Goal: Check status: Check status

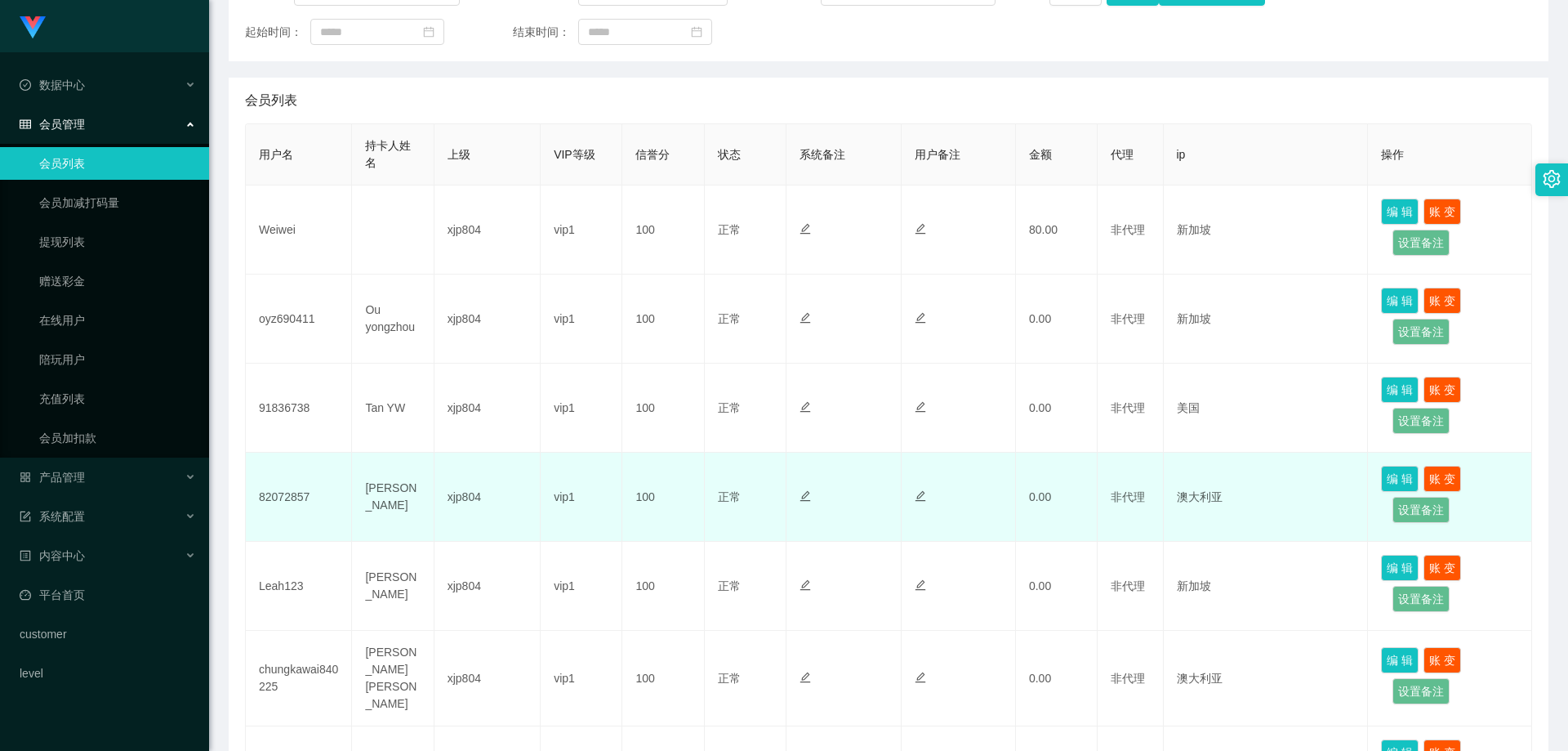
scroll to position [490, 0]
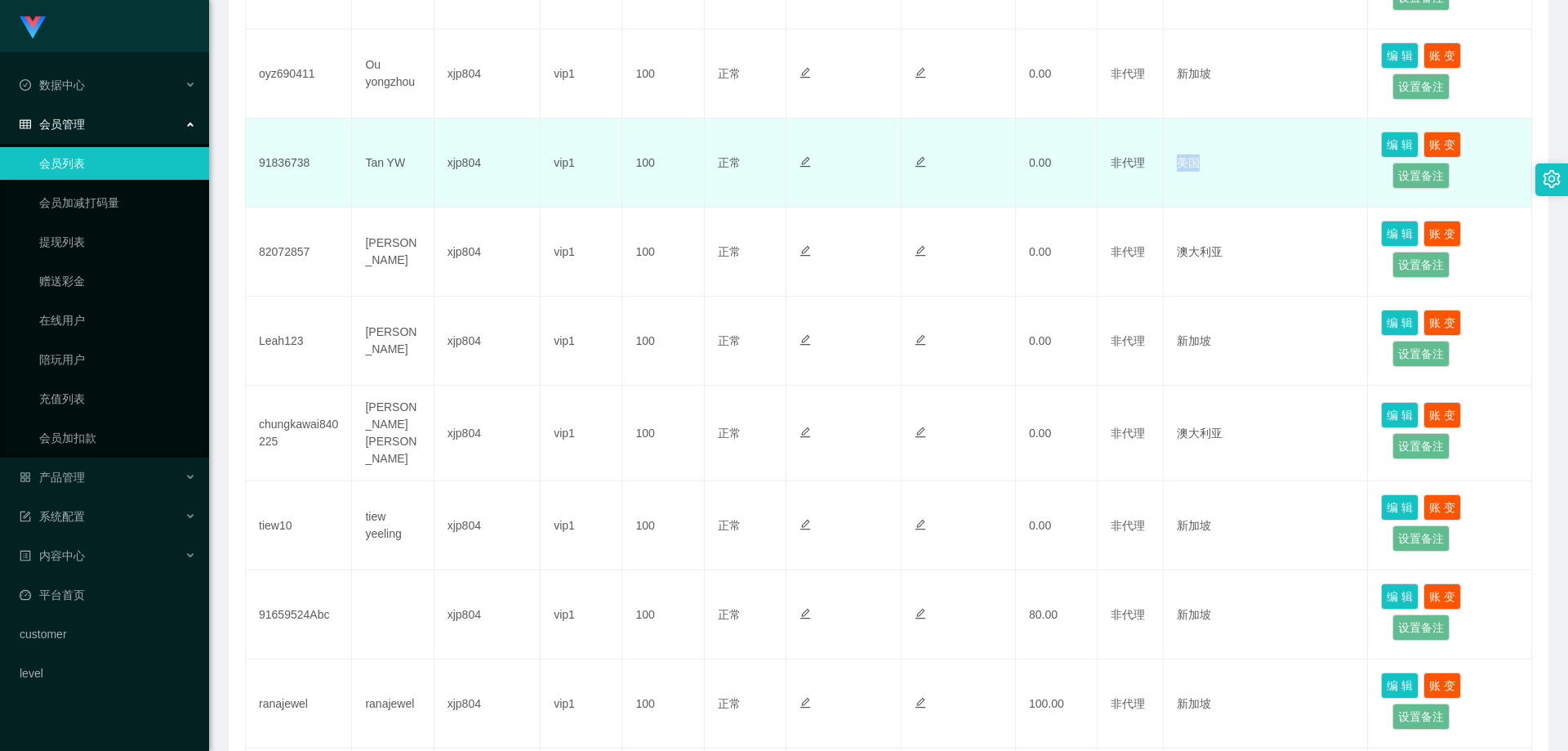
drag, startPoint x: 1175, startPoint y: 171, endPoint x: 1199, endPoint y: 166, distance: 24.5
click at [1199, 166] on td "美国" at bounding box center [1266, 163] width 205 height 89
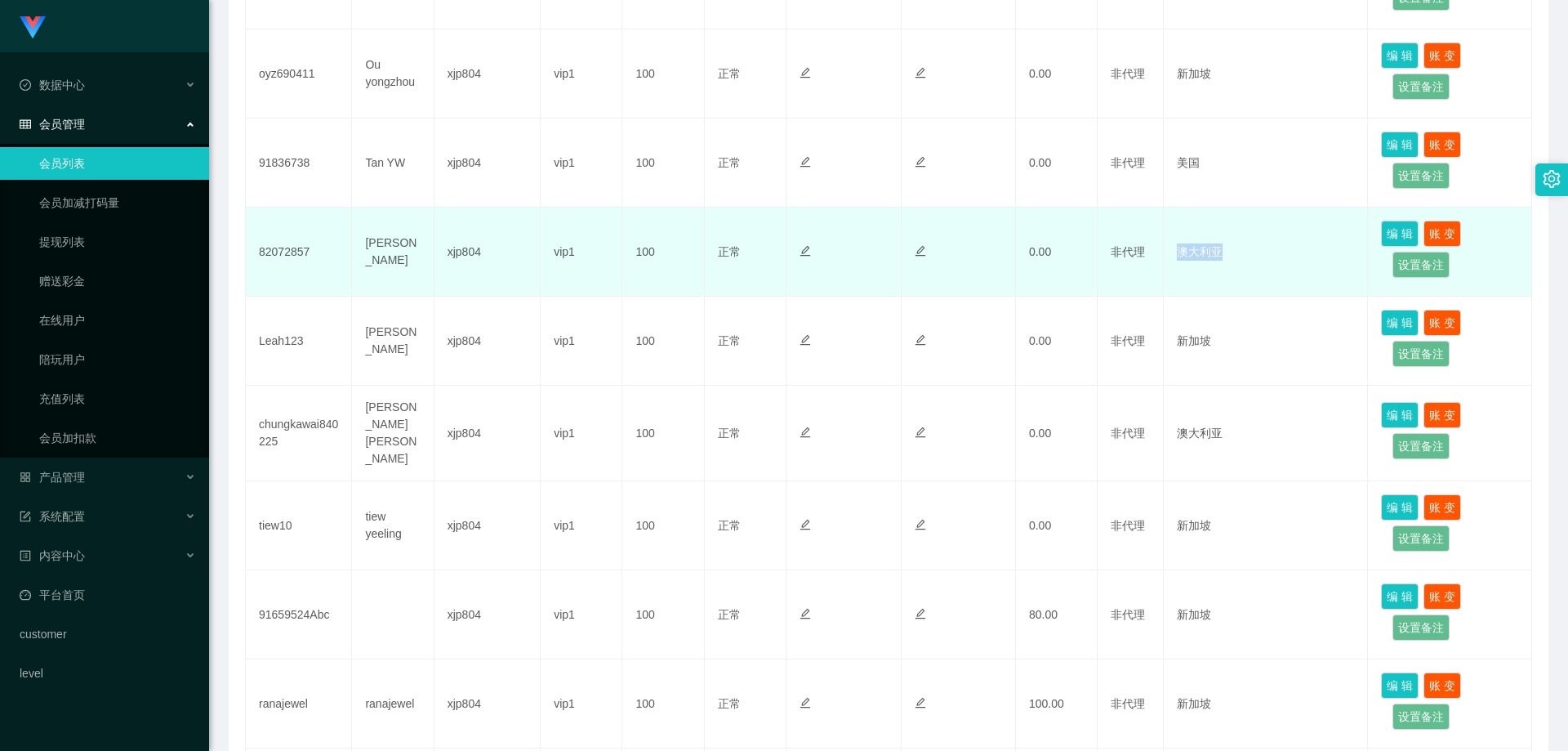
drag, startPoint x: 1168, startPoint y: 259, endPoint x: 1220, endPoint y: 258, distance: 52.0
click at [1220, 258] on td "澳大利亚" at bounding box center [1266, 252] width 205 height 89
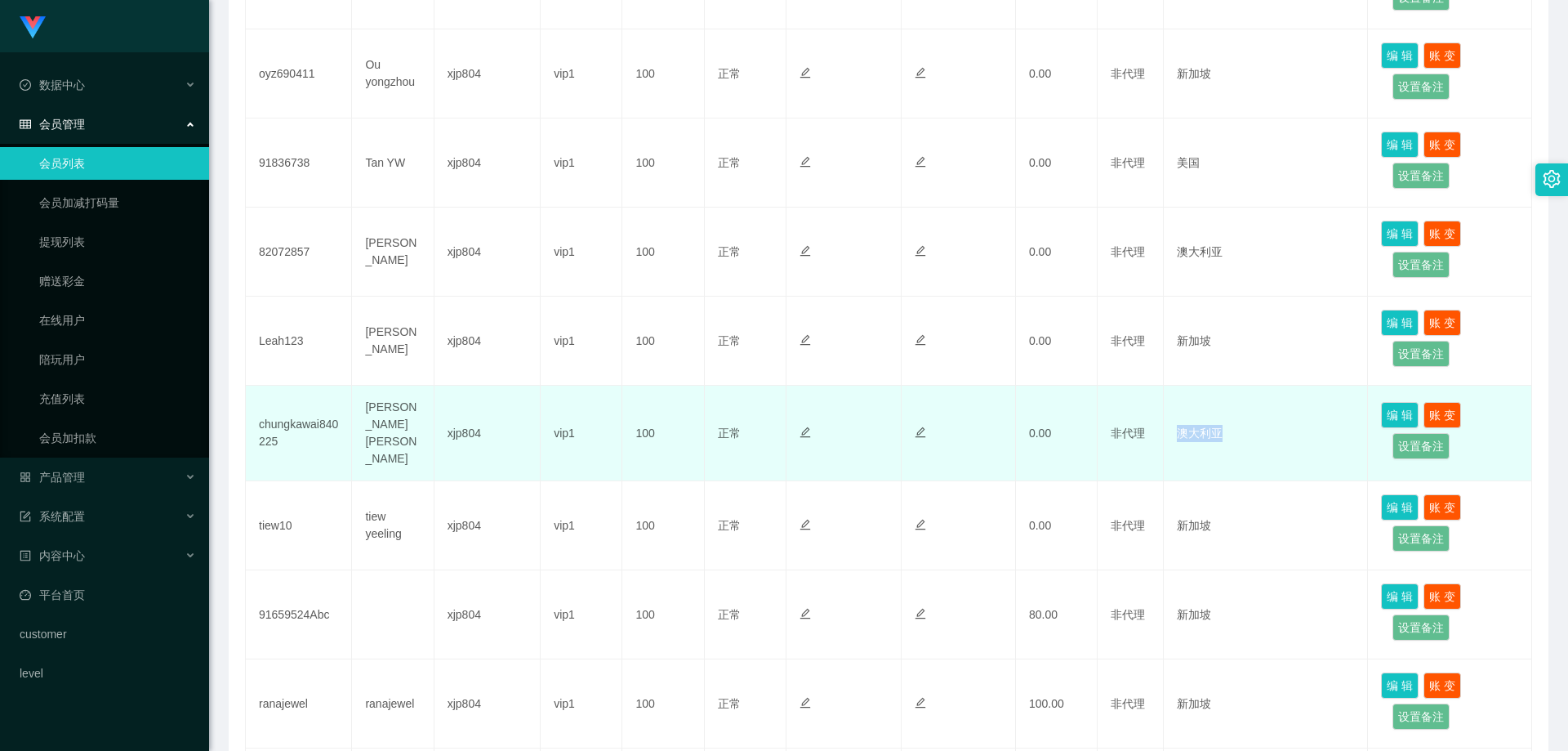
drag, startPoint x: 1174, startPoint y: 429, endPoint x: 1325, endPoint y: 445, distance: 151.8
click at [1325, 445] on td "澳大利亚" at bounding box center [1266, 433] width 205 height 96
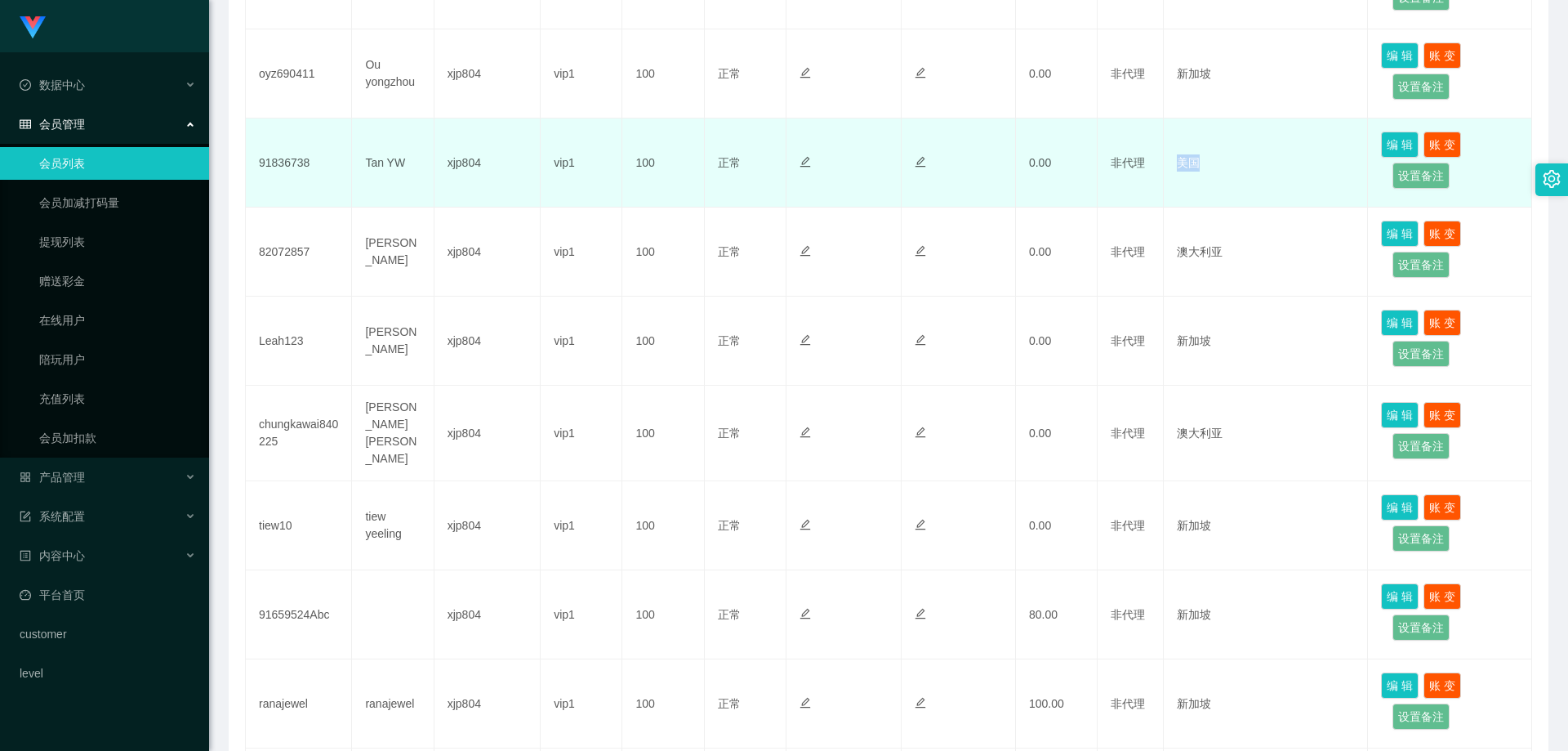
drag, startPoint x: 1169, startPoint y: 173, endPoint x: 1226, endPoint y: 192, distance: 60.1
click at [1229, 186] on td "美国" at bounding box center [1266, 163] width 205 height 89
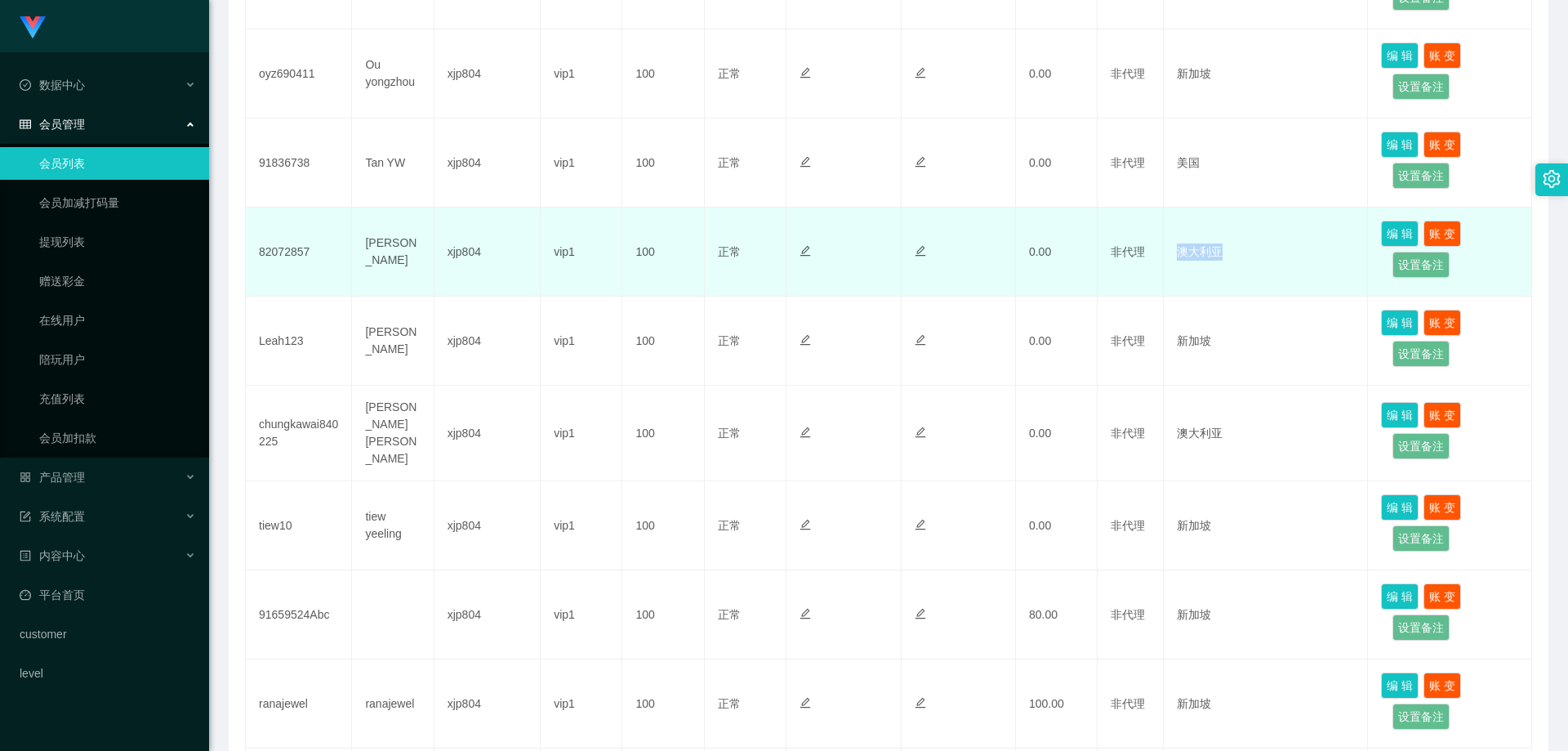
drag, startPoint x: 1168, startPoint y: 274, endPoint x: 1179, endPoint y: 376, distance: 102.6
click at [1236, 274] on td "澳大利亚" at bounding box center [1266, 252] width 205 height 89
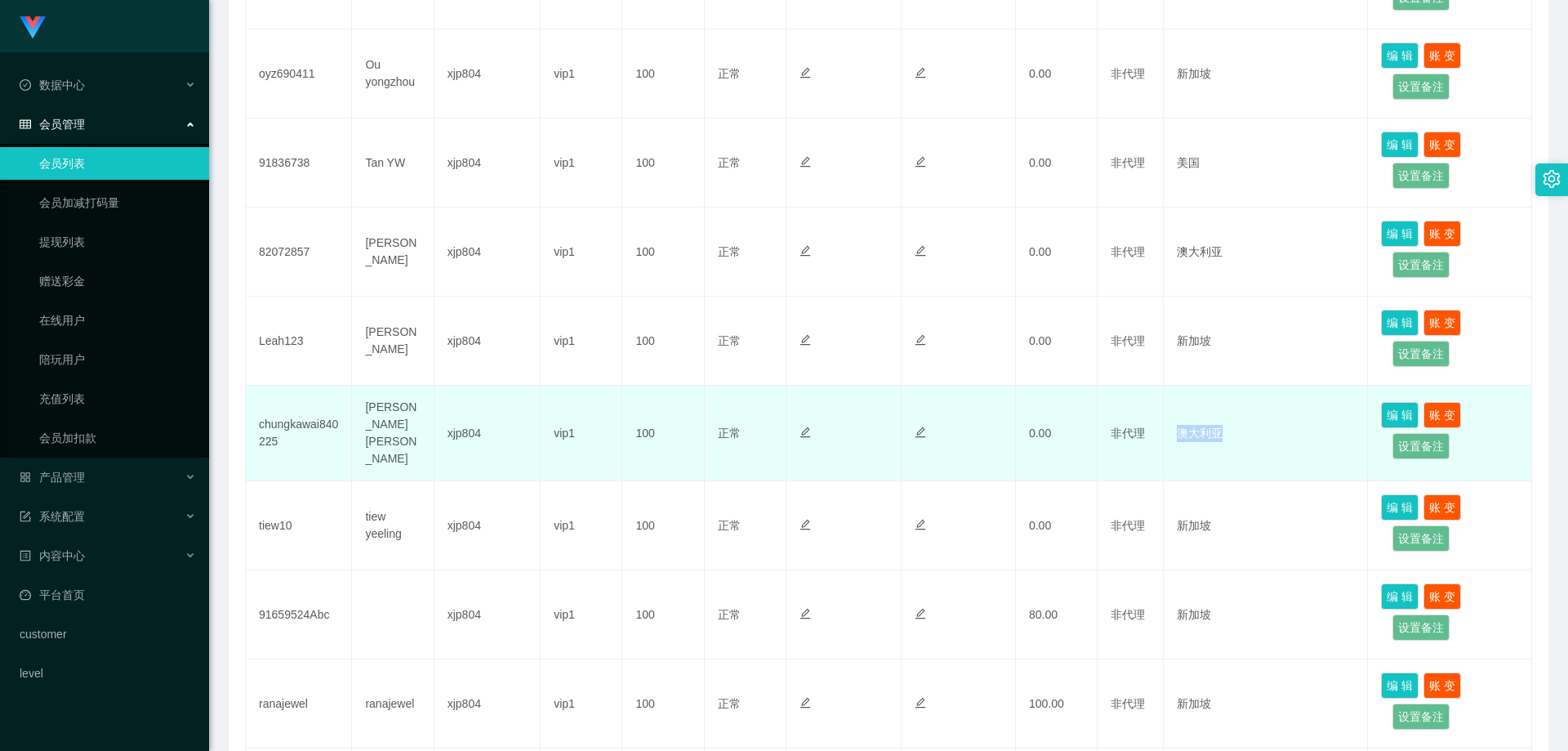
drag, startPoint x: 1177, startPoint y: 435, endPoint x: 1282, endPoint y: 439, distance: 105.1
click at [1281, 439] on td "澳大利亚" at bounding box center [1266, 433] width 205 height 96
click at [1262, 446] on td "澳大利亚" at bounding box center [1266, 433] width 205 height 96
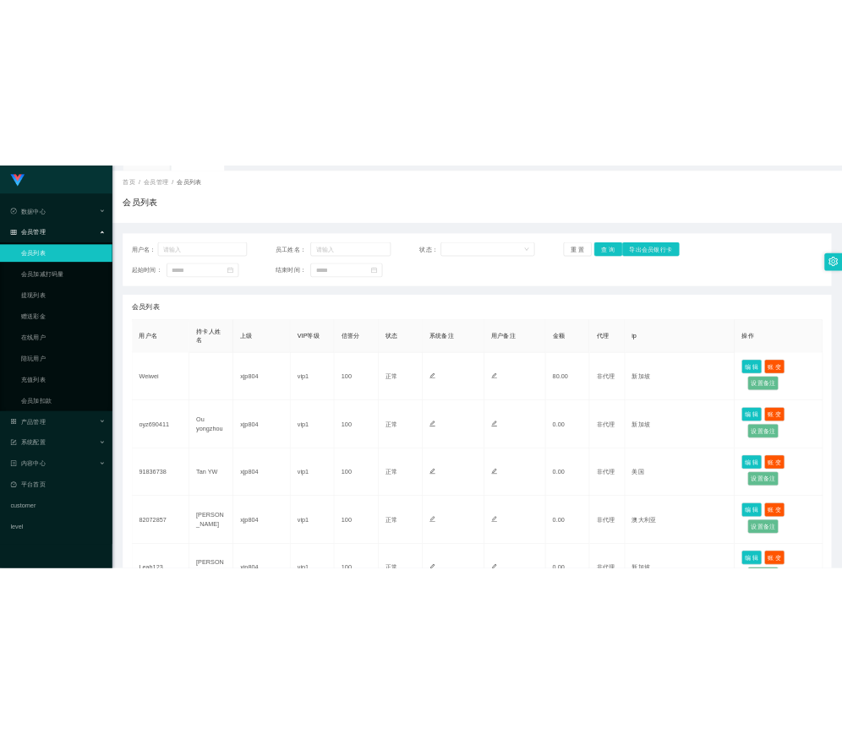
scroll to position [0, 0]
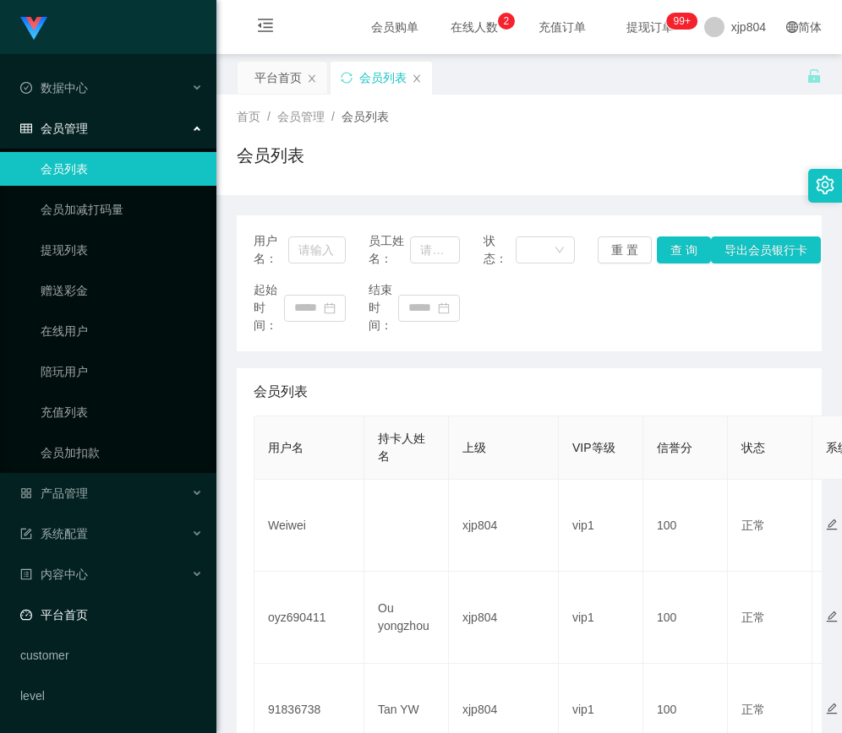
click at [76, 616] on link "平台首页" at bounding box center [111, 615] width 183 height 34
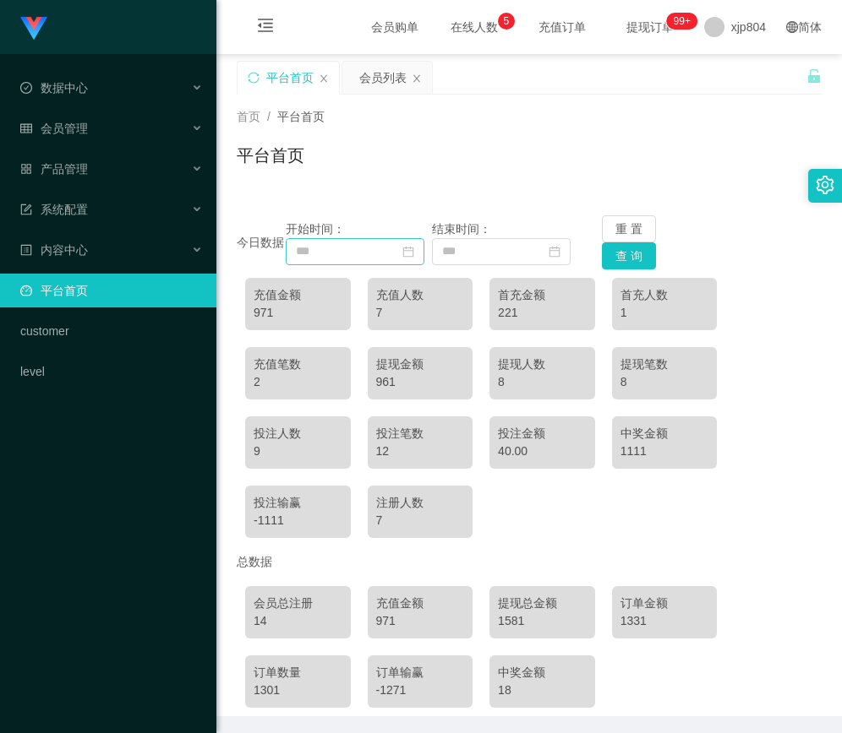
click at [413, 251] on icon "图标: calendar" at bounding box center [407, 251] width 11 height 11
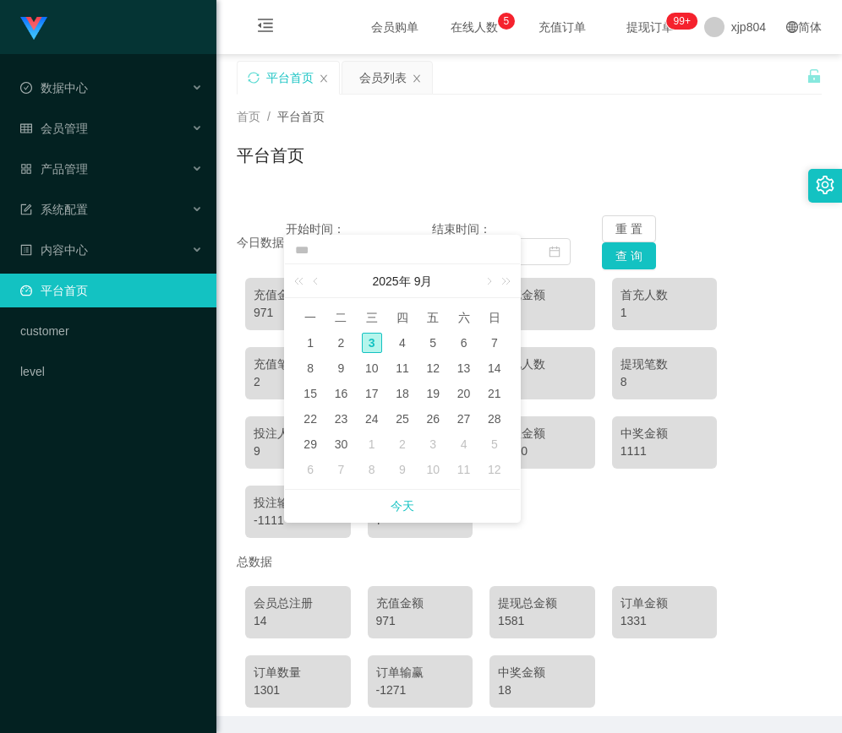
click at [378, 340] on div "3" at bounding box center [372, 343] width 20 height 20
type input "**********"
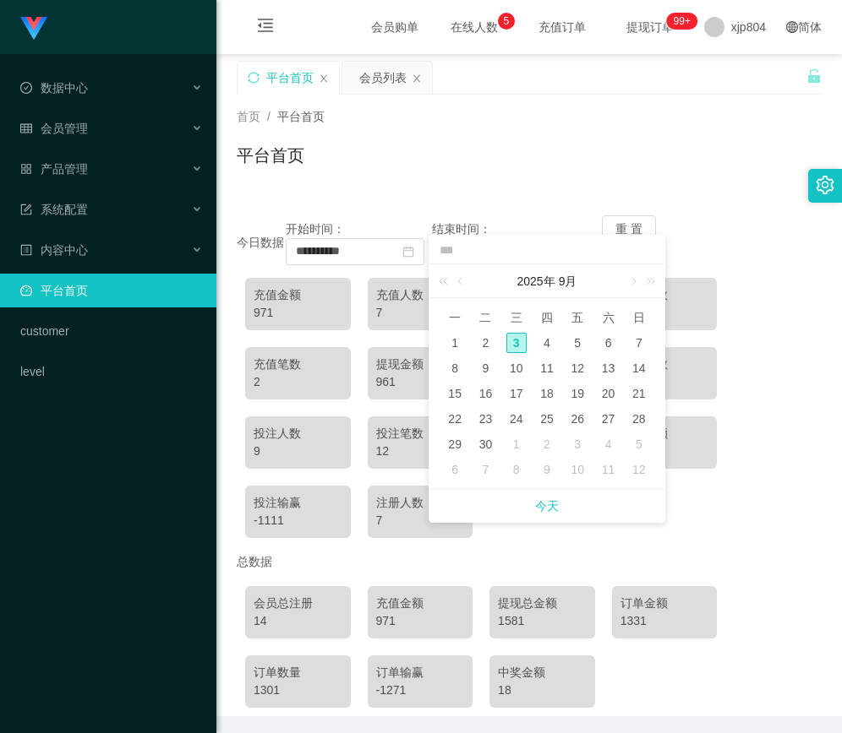
drag, startPoint x: 717, startPoint y: 203, endPoint x: 696, endPoint y: 217, distance: 24.9
click at [717, 203] on div "**********" at bounding box center [529, 455] width 585 height 521
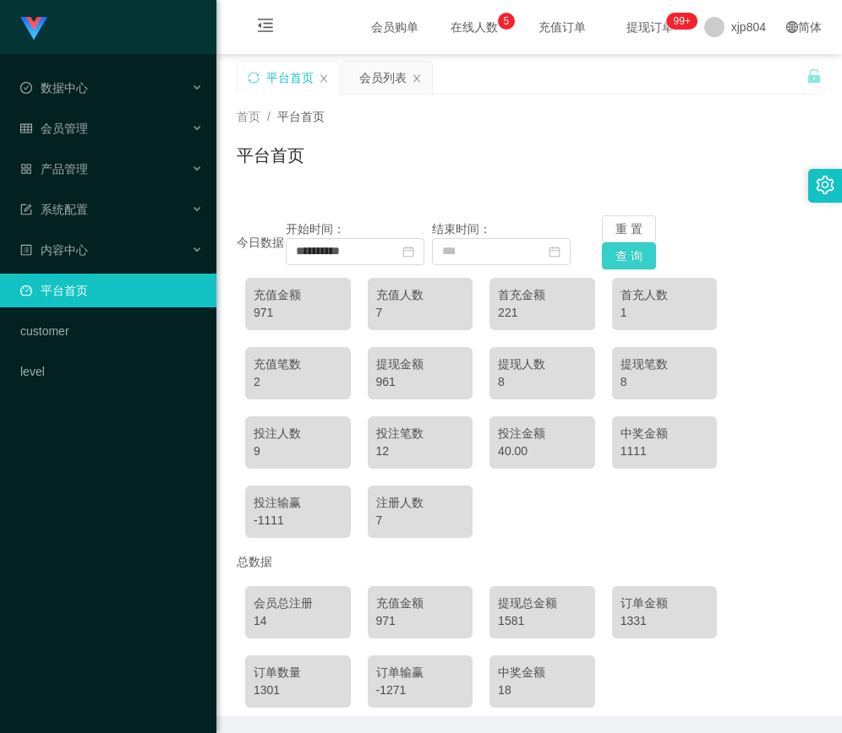
click at [619, 257] on button "查 询" at bounding box center [629, 256] width 54 height 27
click at [618, 257] on button "查 询" at bounding box center [629, 256] width 54 height 27
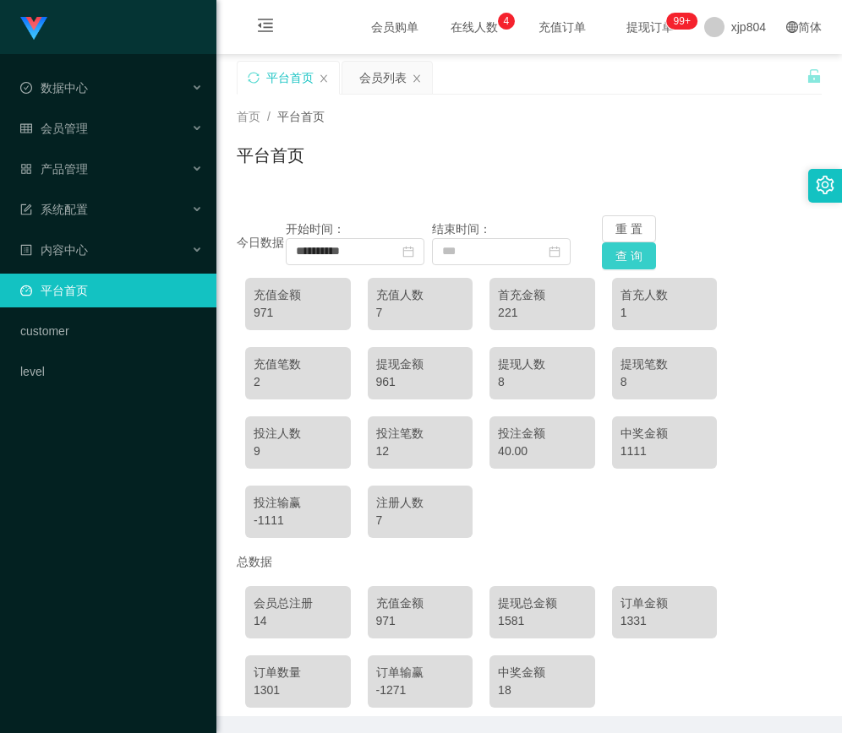
click at [618, 257] on button "查 询" at bounding box center [629, 256] width 54 height 27
click at [414, 250] on icon "图标: close-circle" at bounding box center [408, 252] width 12 height 12
click at [413, 254] on icon "图标: calendar" at bounding box center [407, 251] width 11 height 11
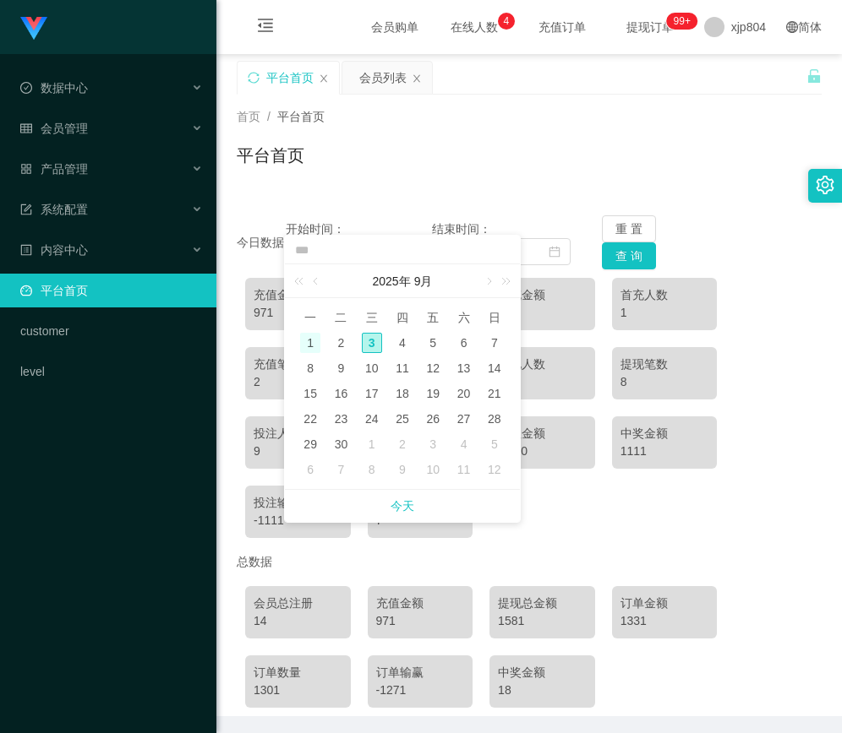
click at [308, 344] on div "1" at bounding box center [310, 343] width 20 height 20
type input "**********"
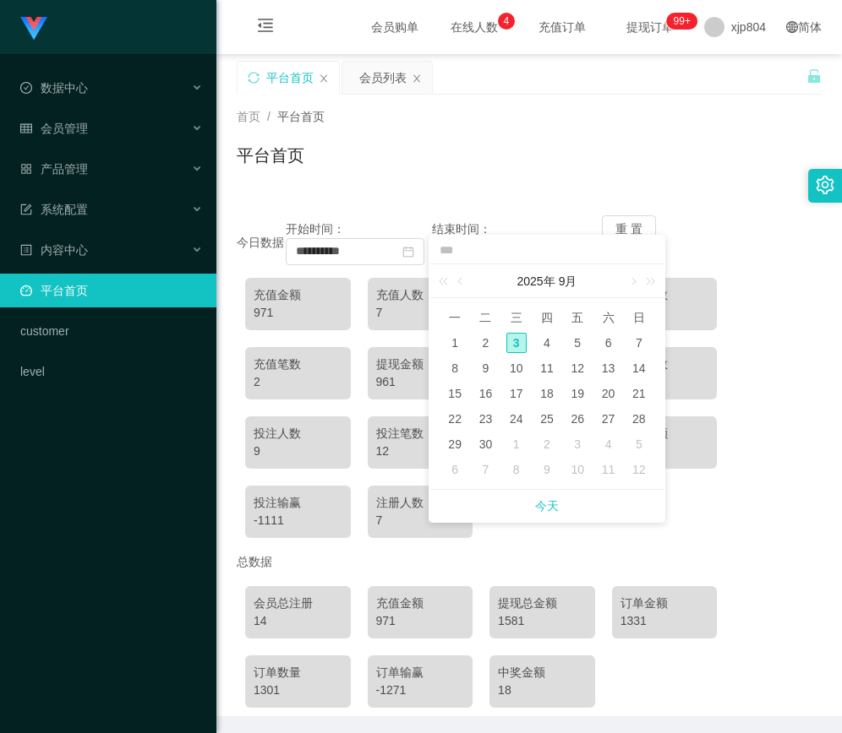
click at [714, 240] on div "**********" at bounding box center [529, 242] width 585 height 54
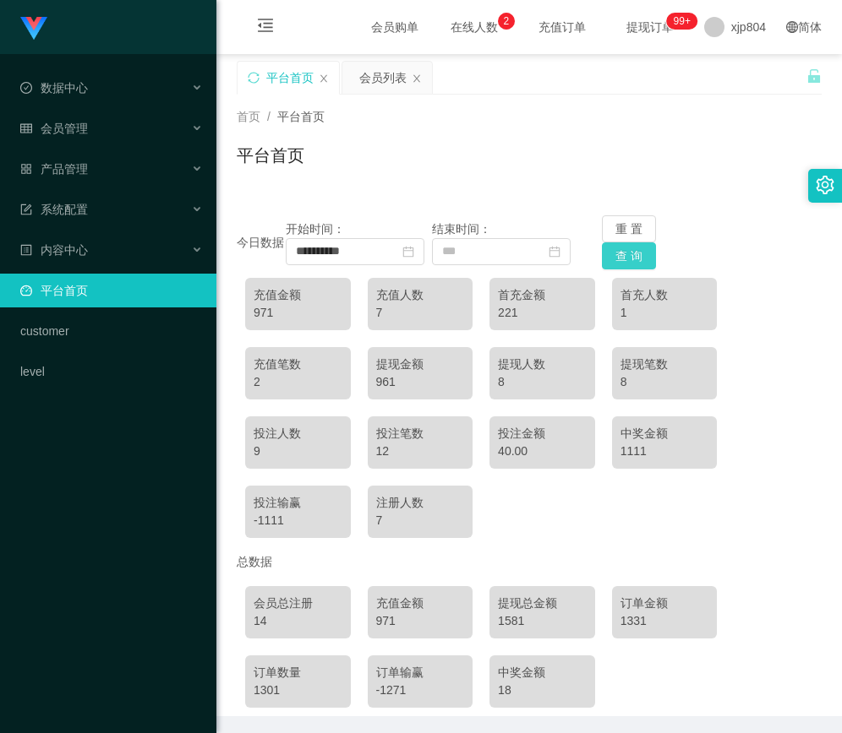
click at [628, 259] on button "查 询" at bounding box center [629, 256] width 54 height 27
click at [412, 254] on icon "图标: close-circle" at bounding box center [408, 252] width 12 height 12
click at [622, 265] on button "查 询" at bounding box center [629, 256] width 54 height 27
click at [624, 262] on button "查 询" at bounding box center [629, 256] width 54 height 27
